Goal: Task Accomplishment & Management: Complete application form

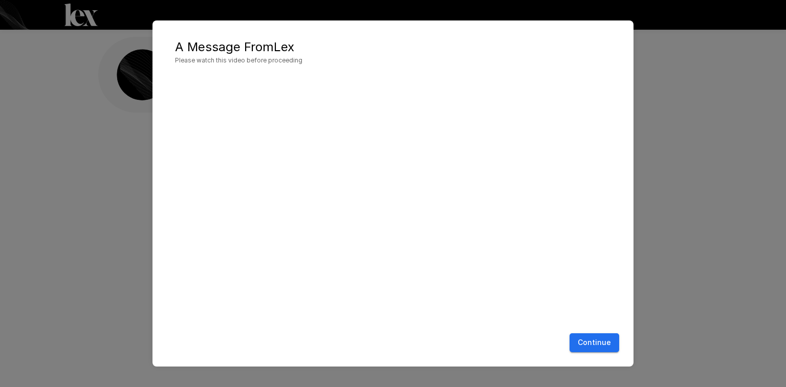
click at [607, 342] on button "Continue" at bounding box center [594, 342] width 50 height 19
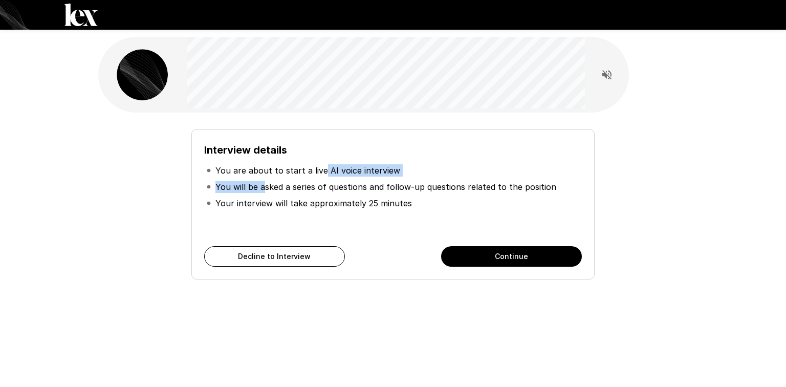
drag, startPoint x: 264, startPoint y: 177, endPoint x: 320, endPoint y: 177, distance: 55.2
click at [320, 177] on ul "You are about to start a live AI voice interview You will be asked a series of …" at bounding box center [392, 186] width 377 height 57
click at [322, 186] on p "You will be asked a series of questions and follow-up questions related to the …" at bounding box center [385, 187] width 341 height 12
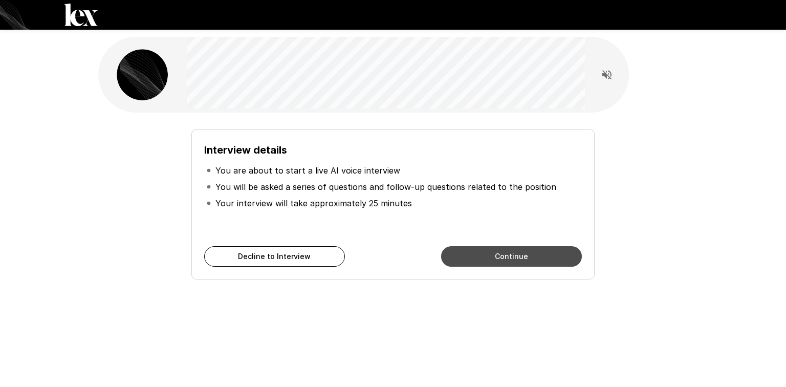
click at [534, 256] on button "Continue" at bounding box center [511, 256] width 141 height 20
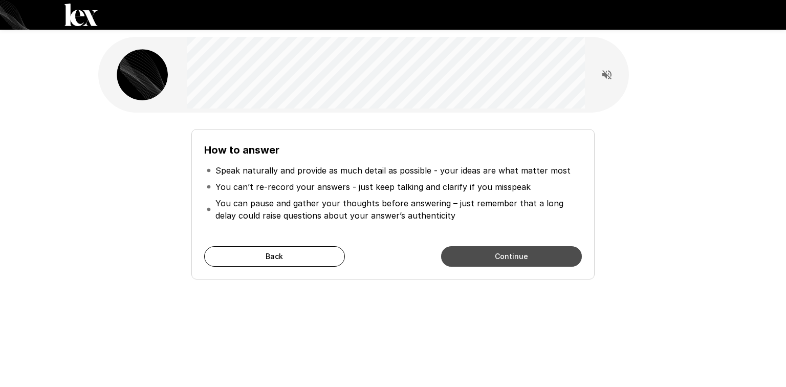
click at [486, 254] on button "Continue" at bounding box center [511, 256] width 141 height 20
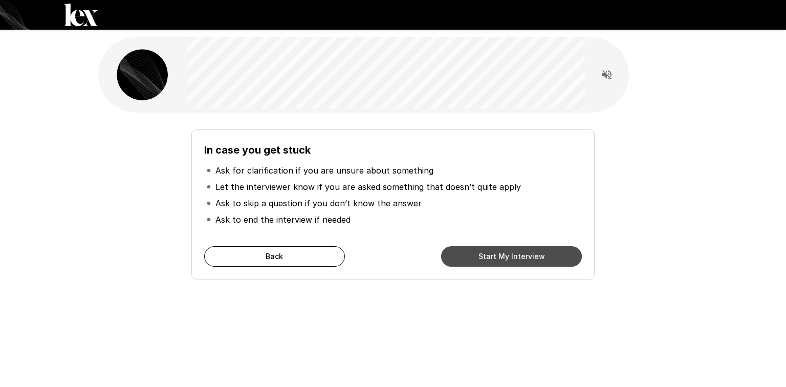
click at [485, 255] on button "Start My Interview" at bounding box center [511, 256] width 141 height 20
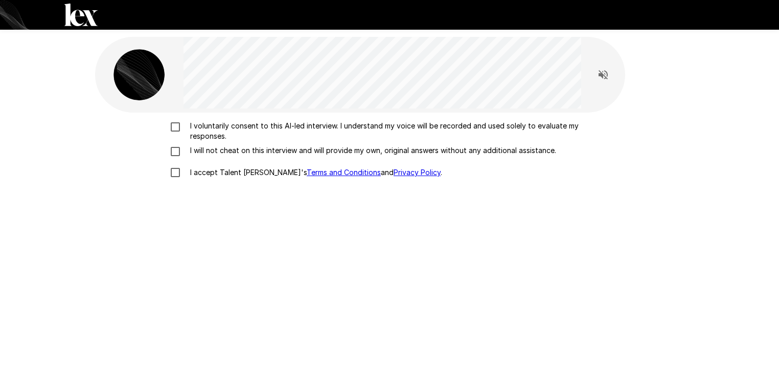
click at [244, 126] on p "I voluntarily consent to this AI-led interview. I understand my voice will be r…" at bounding box center [400, 131] width 429 height 20
click at [241, 154] on p "I will not cheat on this interview and will provide my own, original answers wi…" at bounding box center [371, 150] width 370 height 10
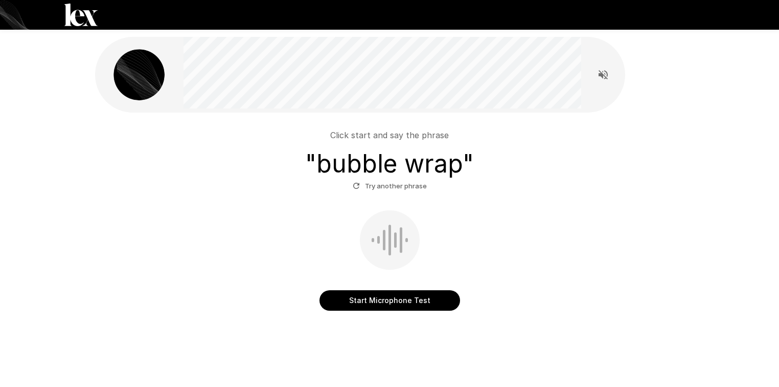
click at [403, 307] on button "Start Microphone Test" at bounding box center [390, 300] width 141 height 20
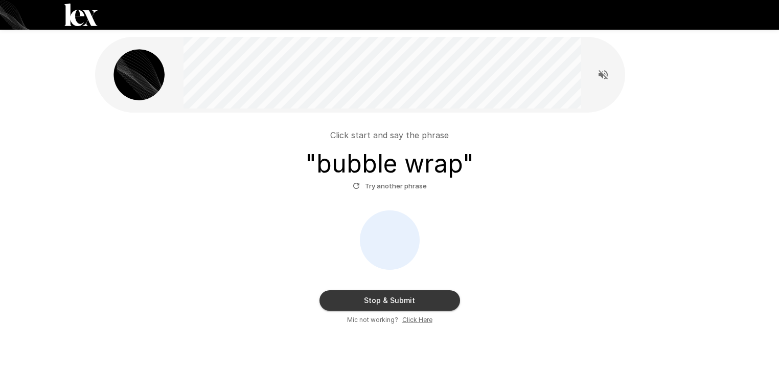
click at [374, 186] on button "Try another phrase" at bounding box center [389, 186] width 79 height 16
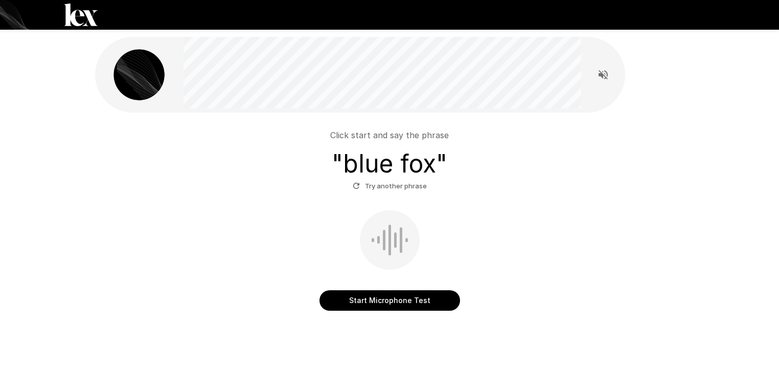
click at [401, 295] on button "Start Microphone Test" at bounding box center [390, 300] width 141 height 20
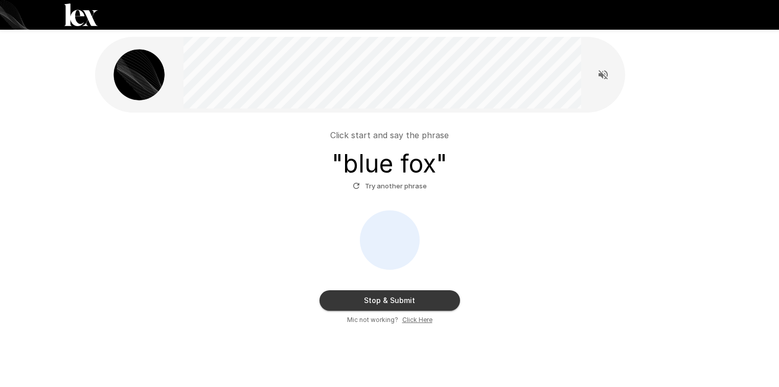
click at [416, 296] on button "Stop & Submit" at bounding box center [390, 300] width 141 height 20
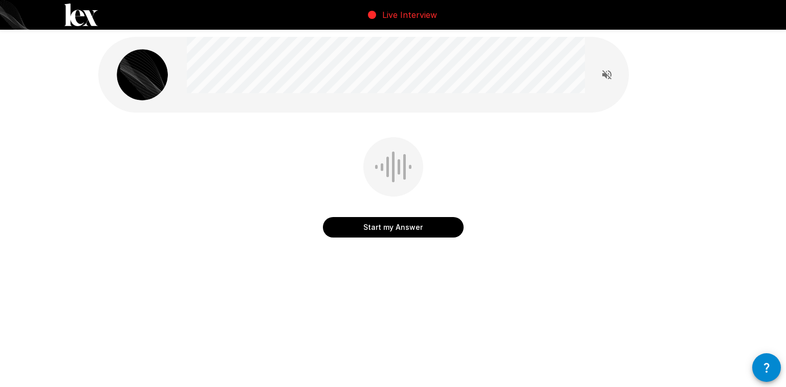
click at [415, 233] on button "Start my Answer" at bounding box center [393, 227] width 141 height 20
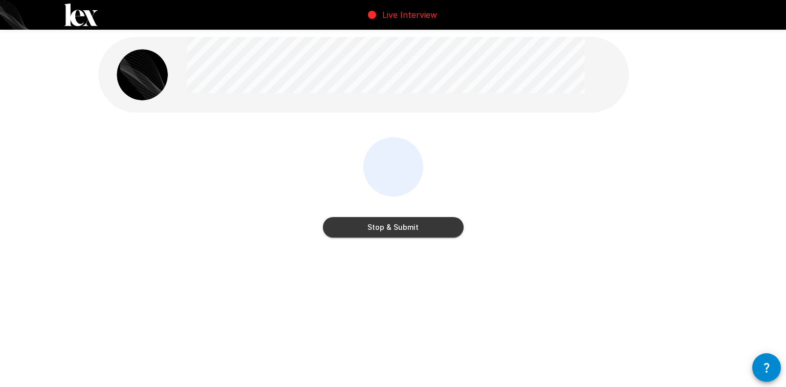
click at [415, 233] on button "Stop & Submit" at bounding box center [393, 227] width 141 height 20
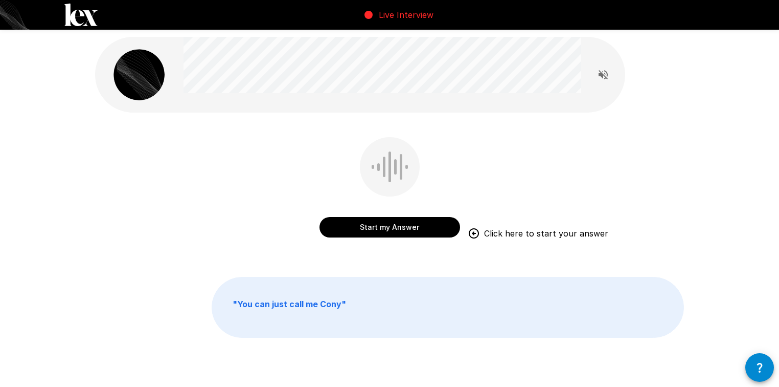
click at [393, 226] on button "Start my Answer" at bounding box center [390, 227] width 141 height 20
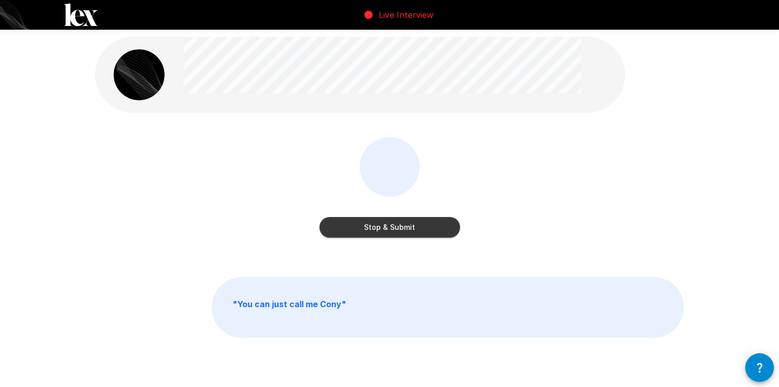
click at [395, 227] on button "Stop & Submit" at bounding box center [390, 227] width 141 height 20
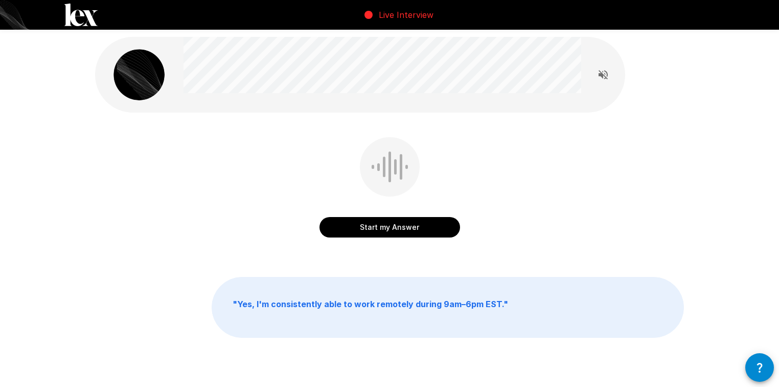
click at [366, 232] on button "Start my Answer" at bounding box center [390, 227] width 141 height 20
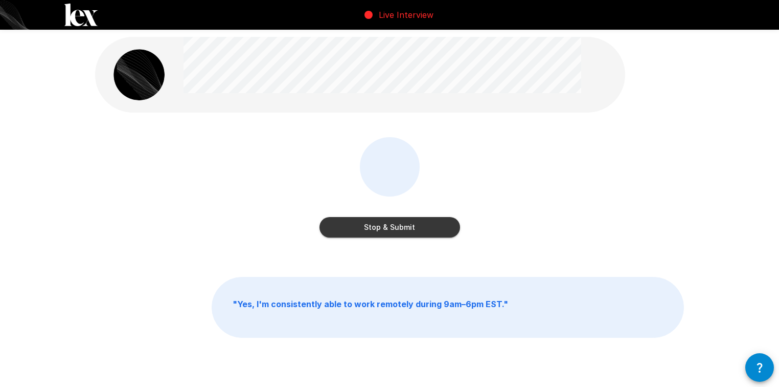
click at [366, 232] on button "Stop & Submit" at bounding box center [390, 227] width 141 height 20
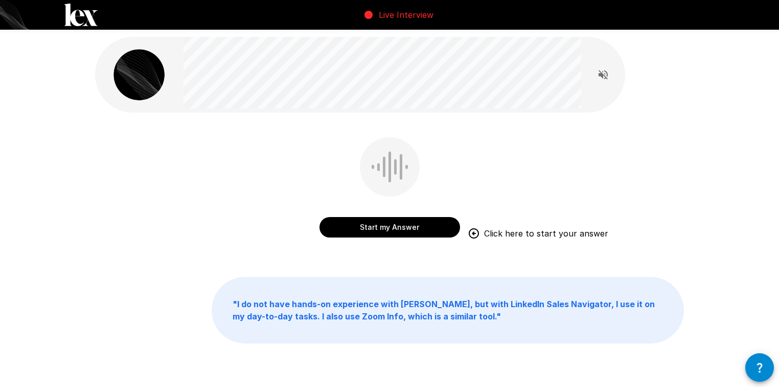
click at [388, 229] on button "Start my Answer" at bounding box center [390, 227] width 141 height 20
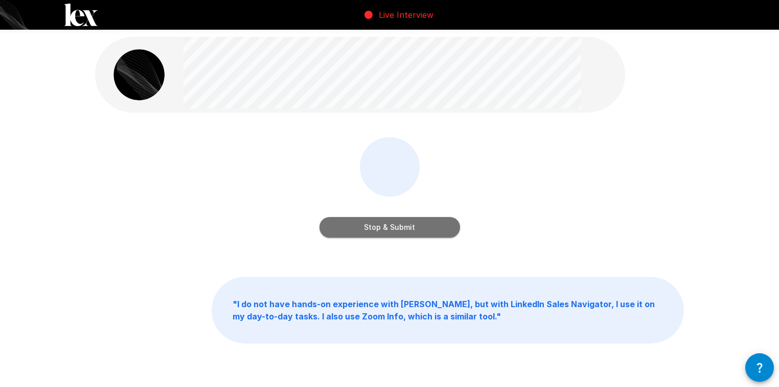
click at [388, 229] on button "Stop & Submit" at bounding box center [390, 227] width 141 height 20
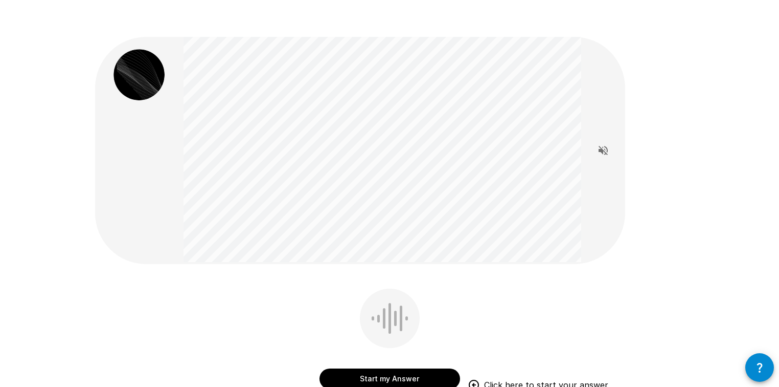
scroll to position [136, 0]
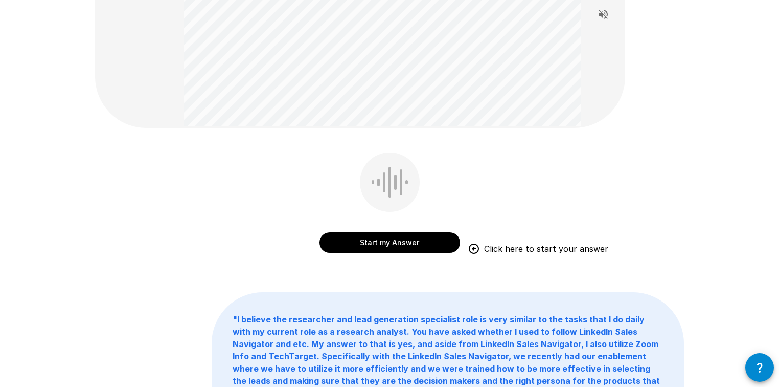
click at [374, 244] on button "Start my Answer" at bounding box center [390, 242] width 141 height 20
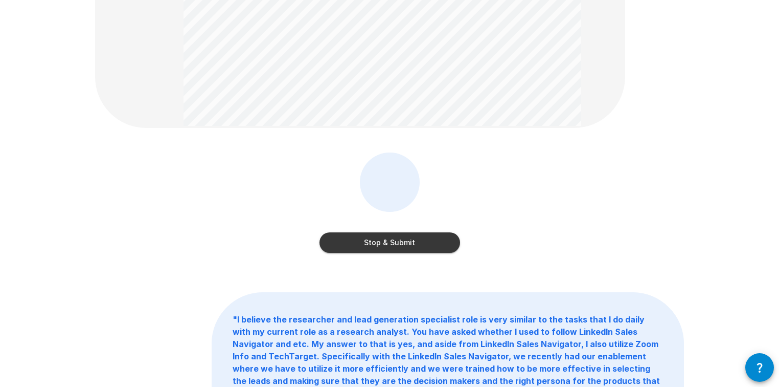
click at [373, 244] on button "Stop & Submit" at bounding box center [390, 242] width 141 height 20
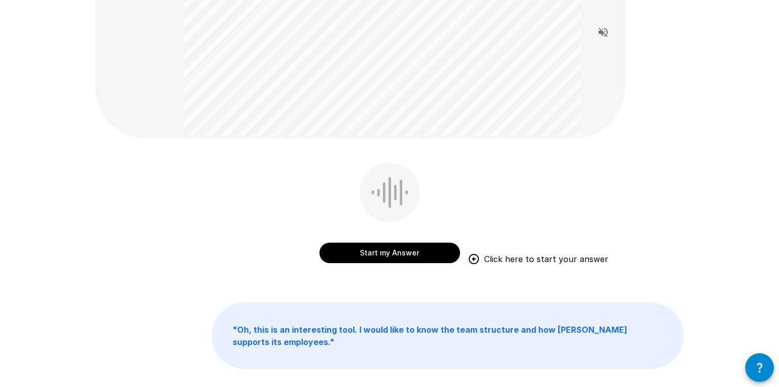
scroll to position [118, 0]
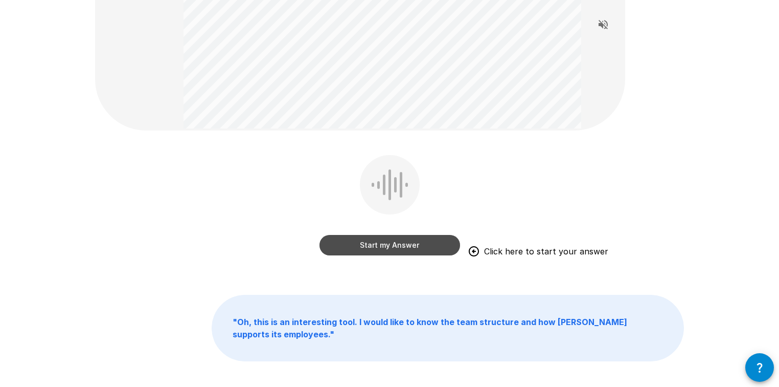
click at [386, 243] on button "Start my Answer" at bounding box center [390, 245] width 141 height 20
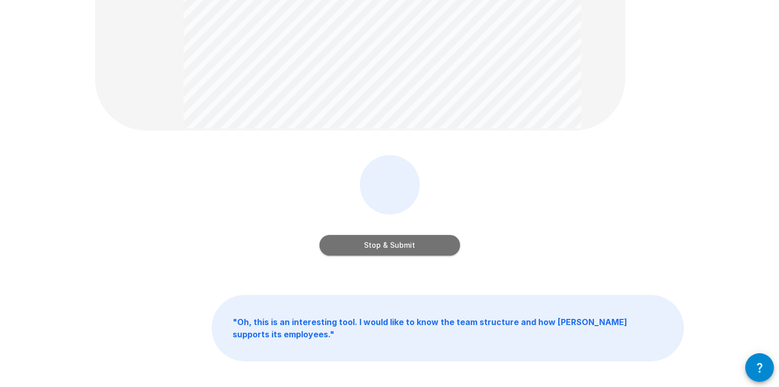
click at [386, 243] on button "Stop & Submit" at bounding box center [390, 245] width 141 height 20
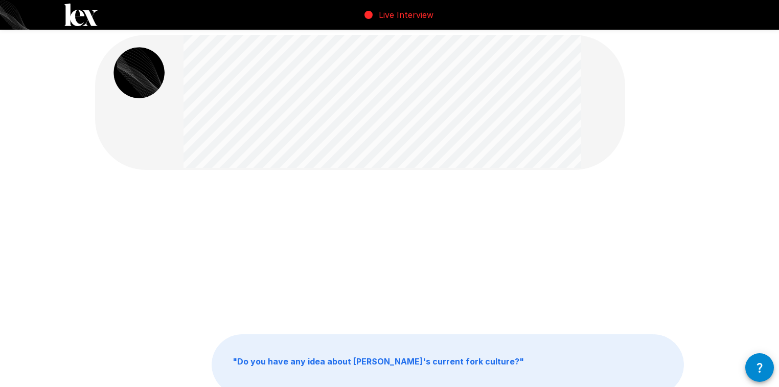
scroll to position [0, 0]
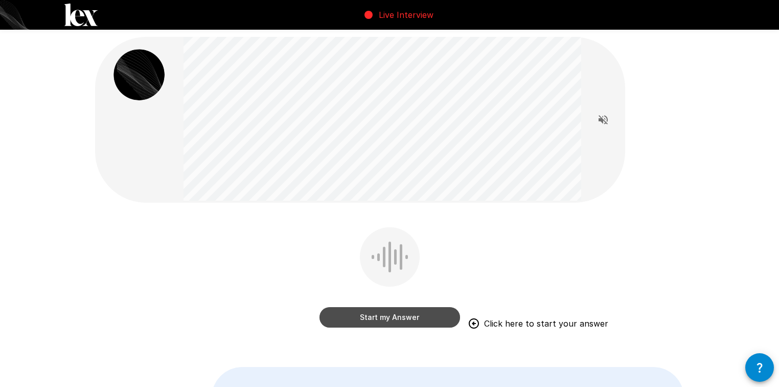
click at [350, 311] on button "Start my Answer" at bounding box center [390, 317] width 141 height 20
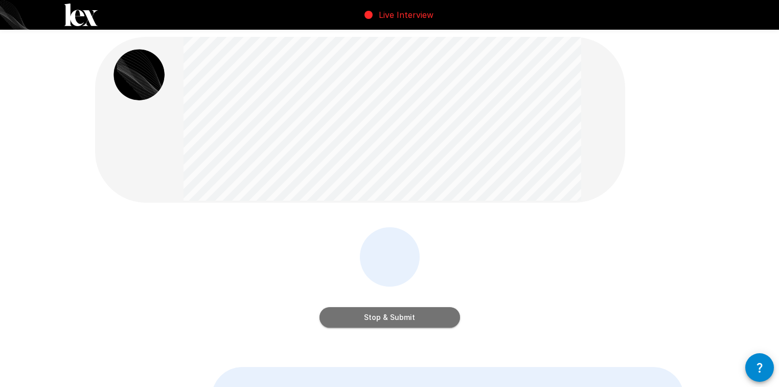
click at [350, 311] on button "Stop & Submit" at bounding box center [390, 317] width 141 height 20
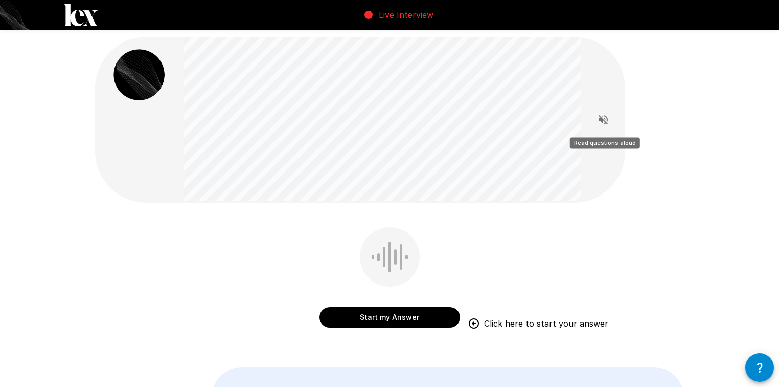
click at [604, 125] on icon "Read questions aloud" at bounding box center [603, 120] width 12 height 12
click at [602, 120] on icon "Stop reading questions aloud" at bounding box center [603, 119] width 9 height 9
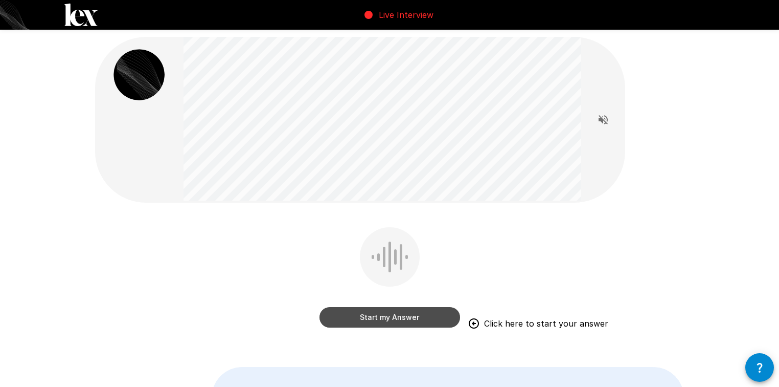
click at [386, 324] on button "Start my Answer" at bounding box center [390, 317] width 141 height 20
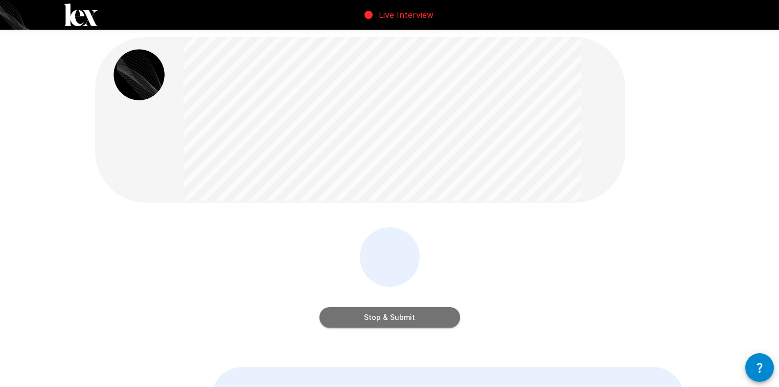
click at [383, 320] on button "Stop & Submit" at bounding box center [390, 317] width 141 height 20
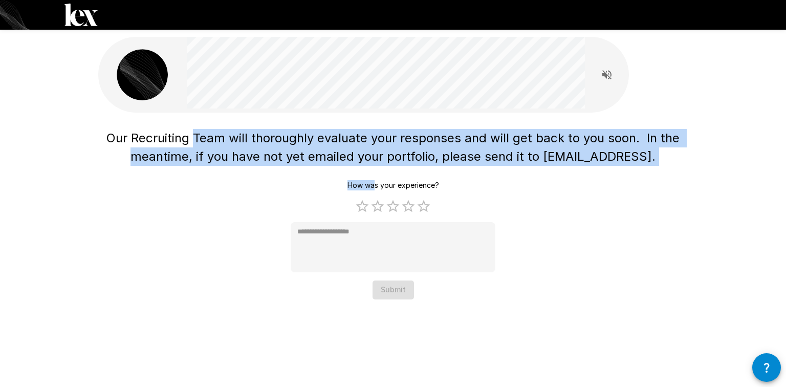
drag, startPoint x: 202, startPoint y: 145, endPoint x: 375, endPoint y: 179, distance: 176.6
click at [375, 179] on div "Our Recruiting Team will thoroughly evaluate your responses and will get back t…" at bounding box center [392, 212] width 589 height 174
click at [375, 179] on div "How was your experience? 1 Star 2 Stars 3 Stars 4 Stars 5 Stars Empty * Submit" at bounding box center [393, 237] width 205 height 123
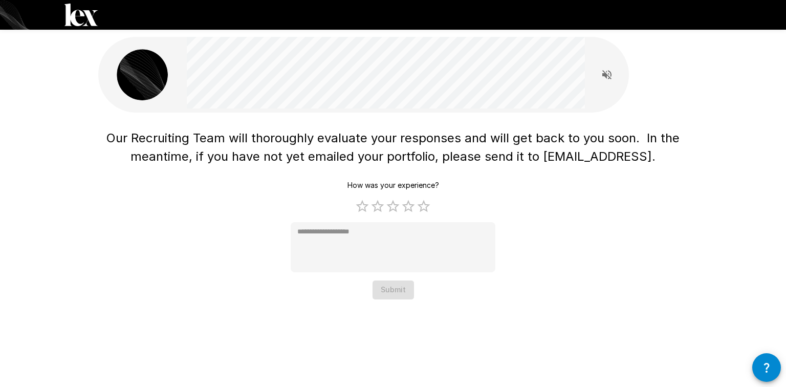
type textarea "*"
